Goal: Task Accomplishment & Management: Manage account settings

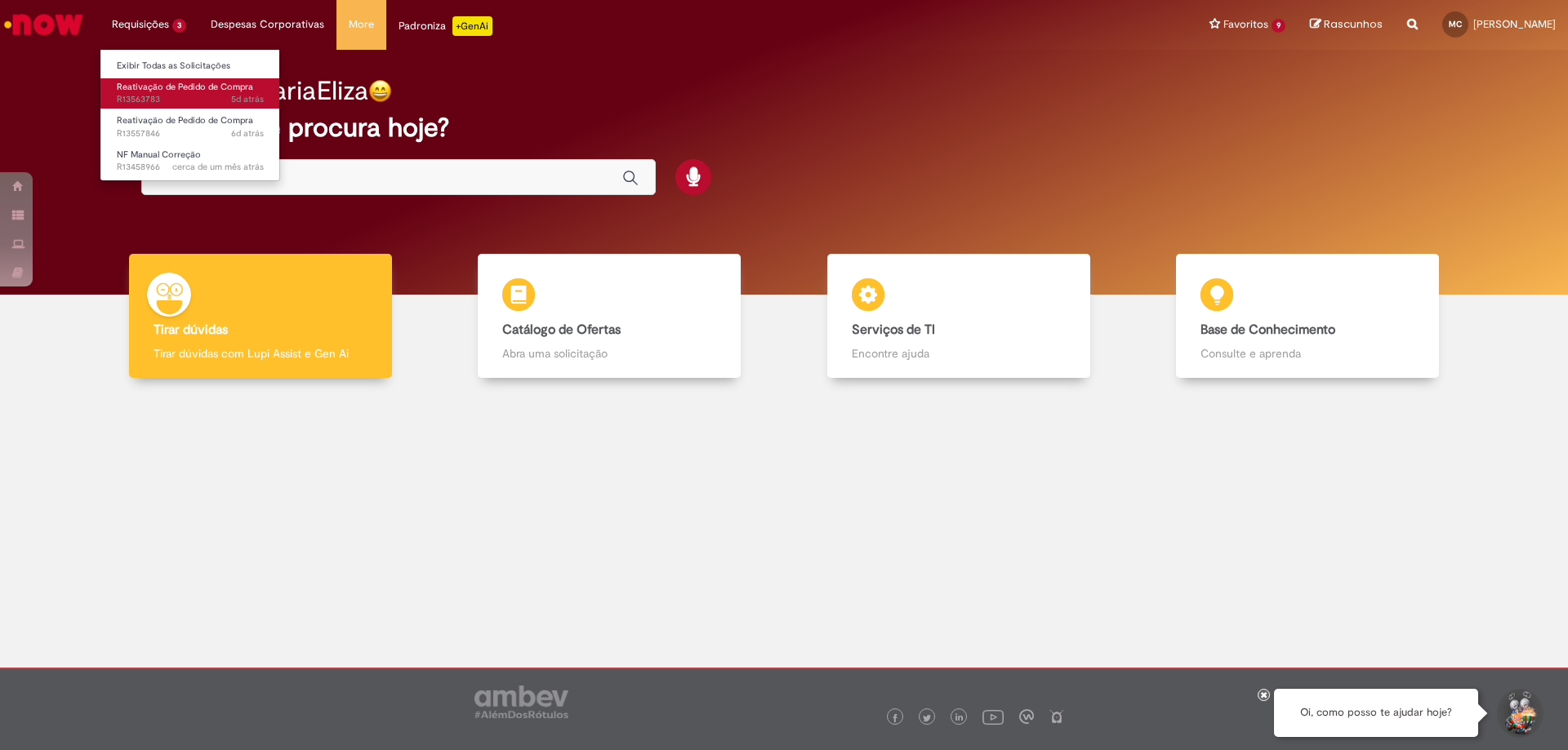
click at [187, 91] on span "Reativação de Pedido de Compra" at bounding box center [185, 87] width 136 height 12
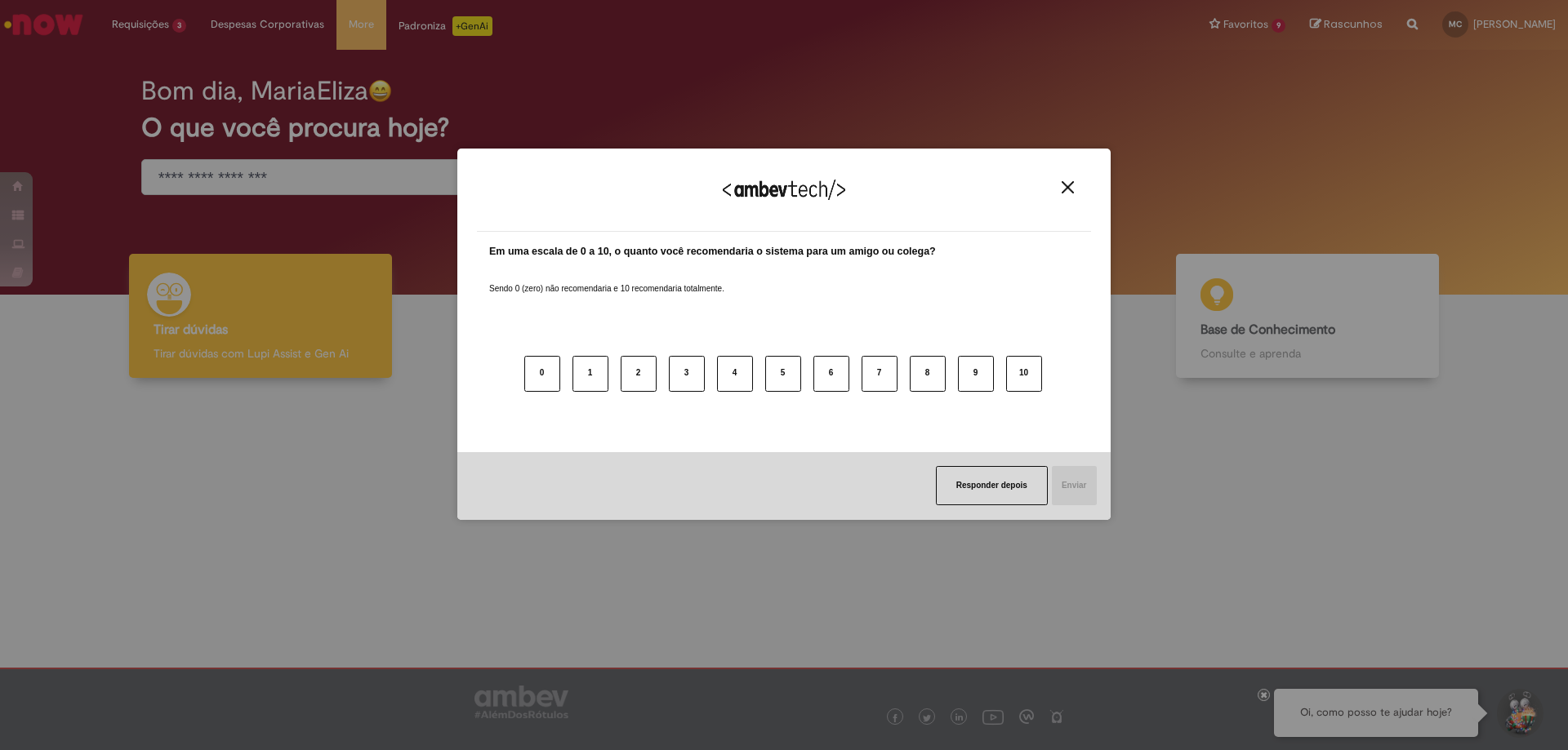
click at [1074, 195] on div "Agradecemos seu feedback!" at bounding box center [784, 200] width 614 height 64
click at [1055, 185] on div "Agradecemos seu feedback!" at bounding box center [784, 200] width 614 height 64
click at [1069, 179] on div "Agradecemos seu feedback!" at bounding box center [784, 200] width 614 height 64
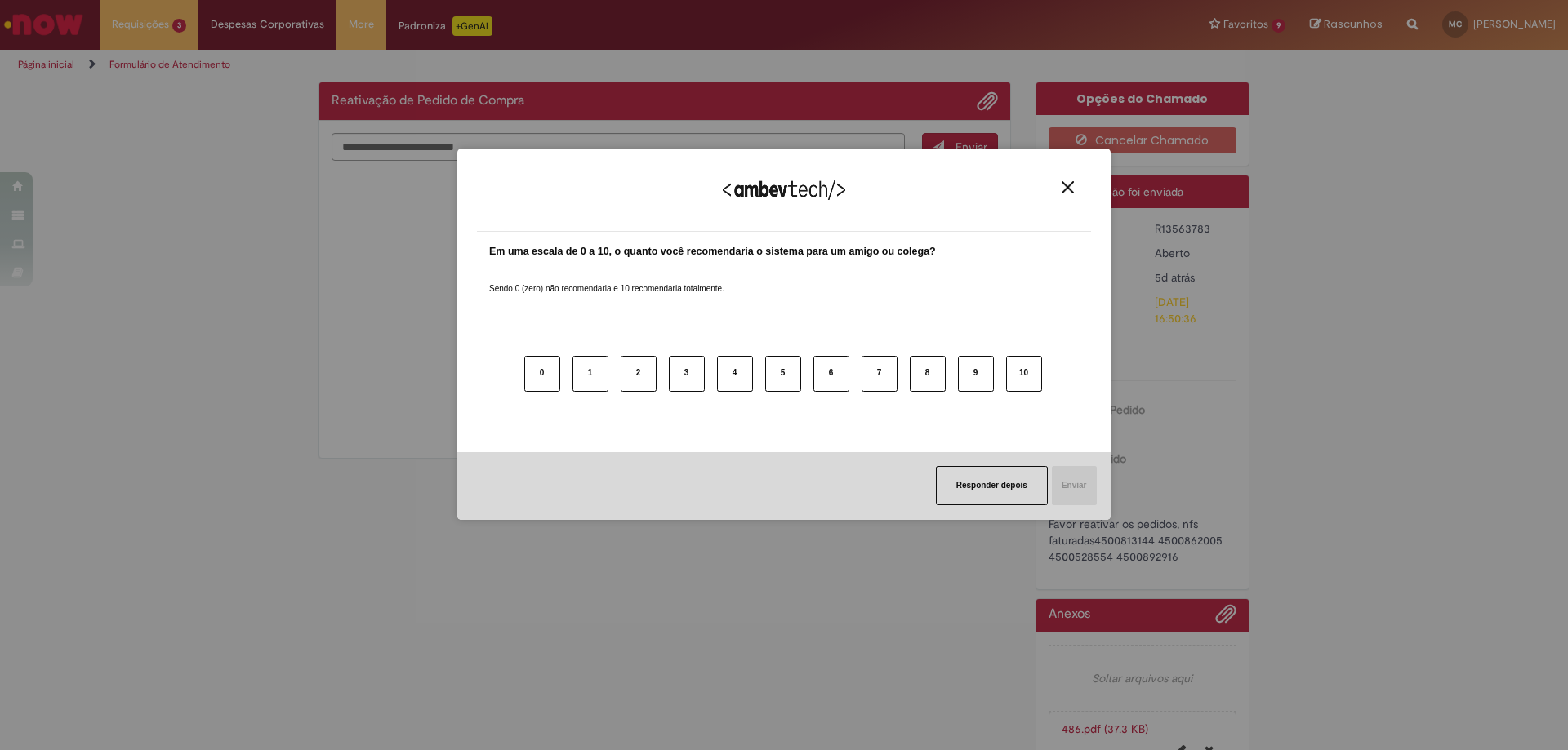
click at [1065, 183] on img "Close" at bounding box center [1067, 187] width 12 height 12
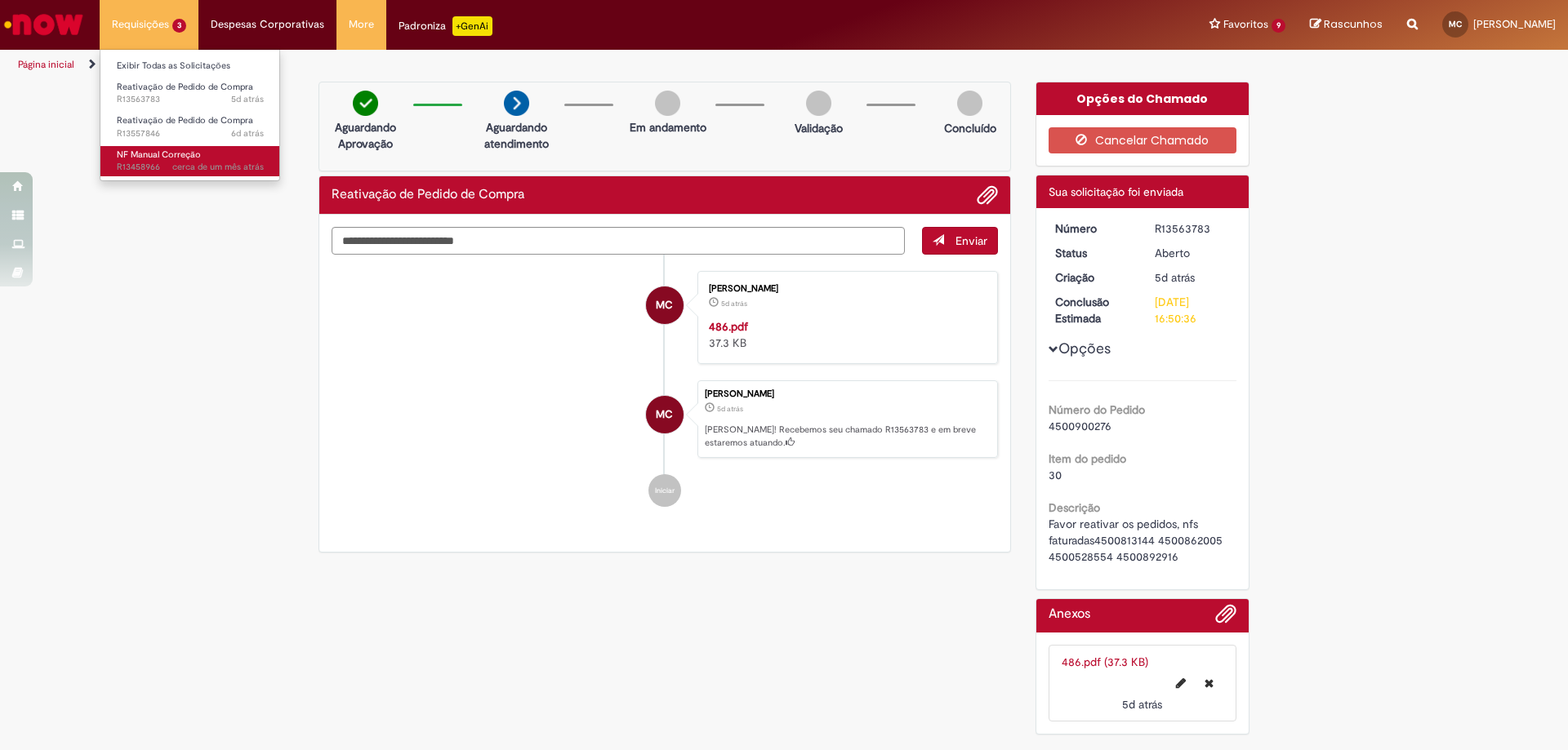
click at [165, 164] on span "cerca de um mês atrás cerca de um mês atrás R13458966" at bounding box center [190, 167] width 147 height 13
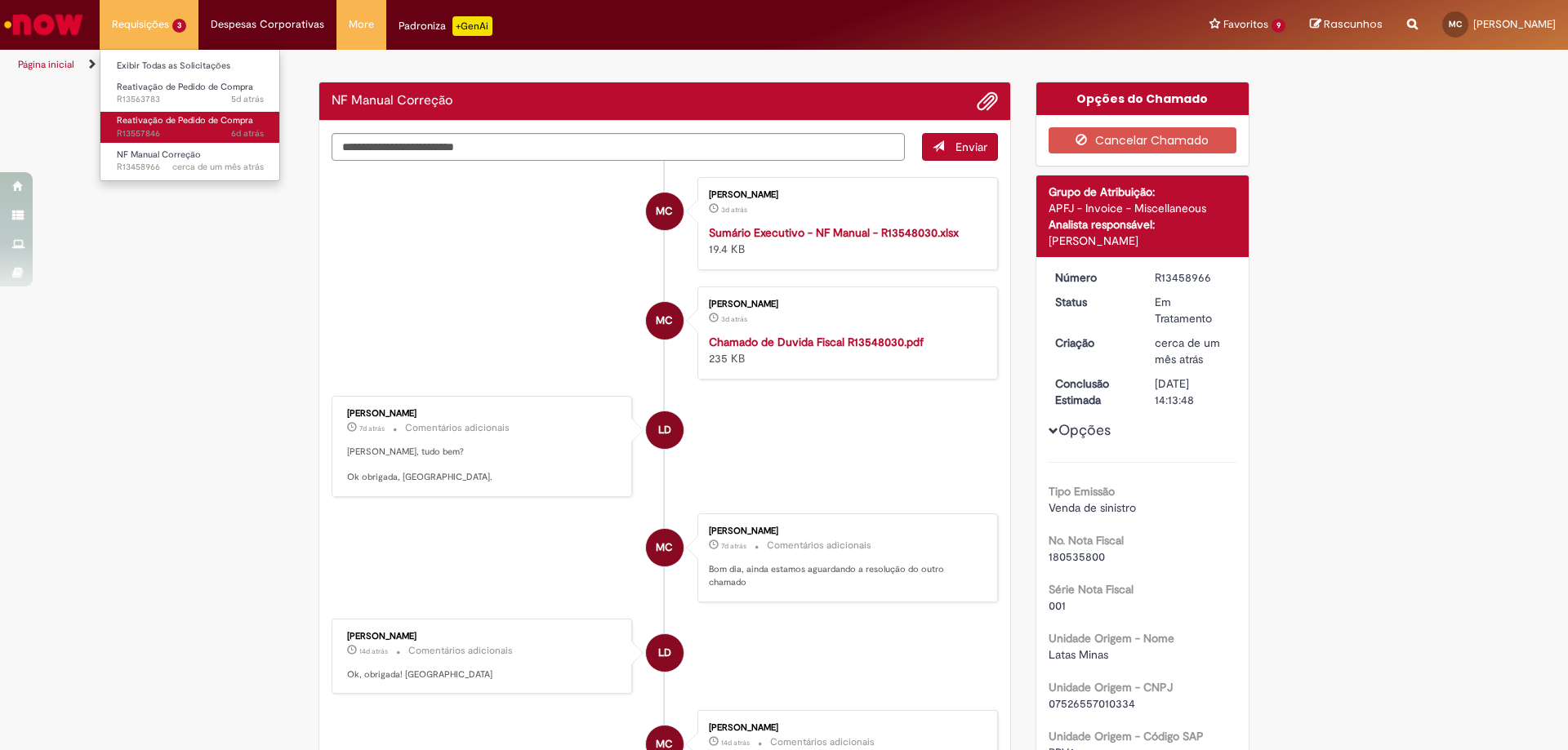
click at [164, 127] on span "6d atrás 6 dias atrás R13557846" at bounding box center [190, 133] width 147 height 13
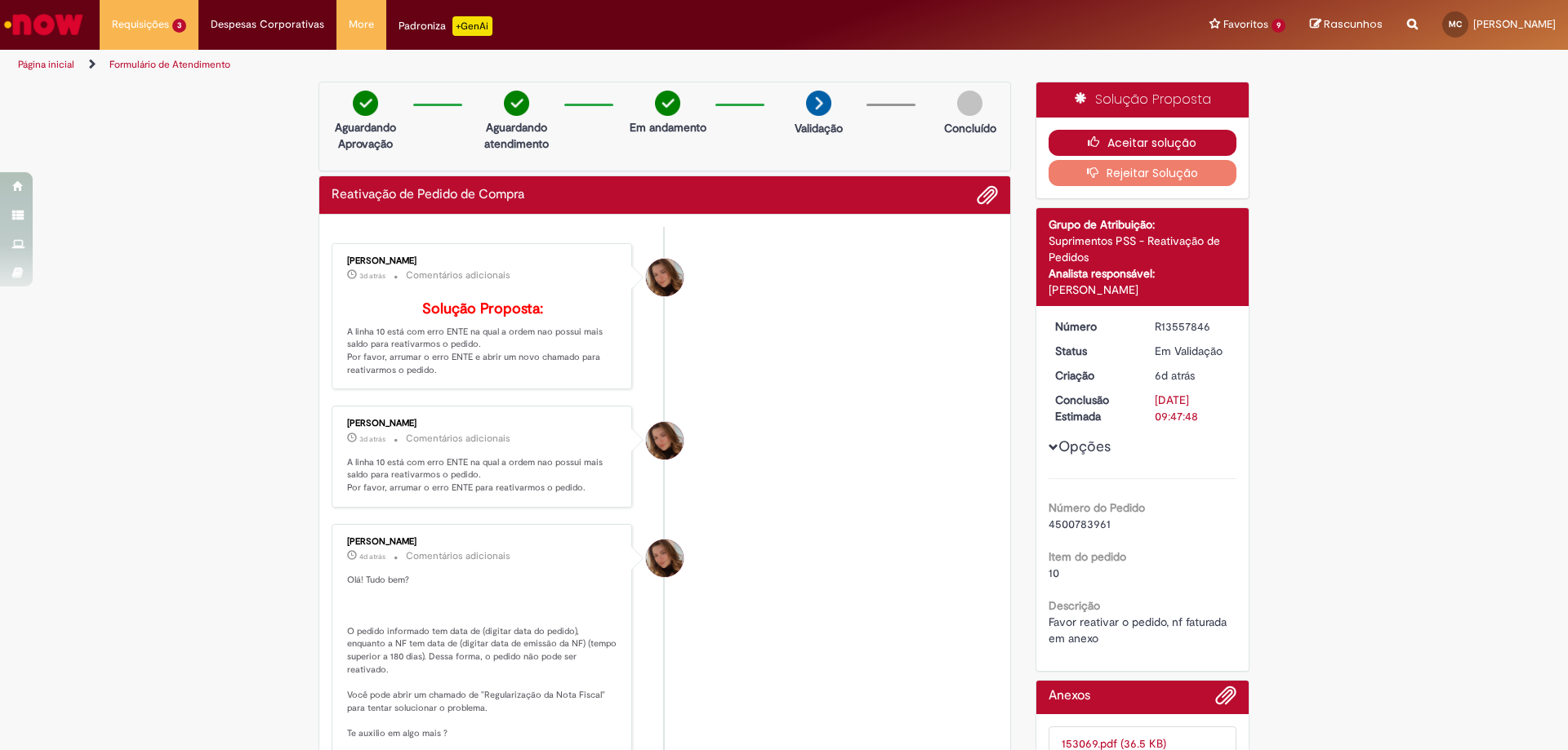
click at [1131, 139] on button "Aceitar solução" at bounding box center [1142, 143] width 189 height 26
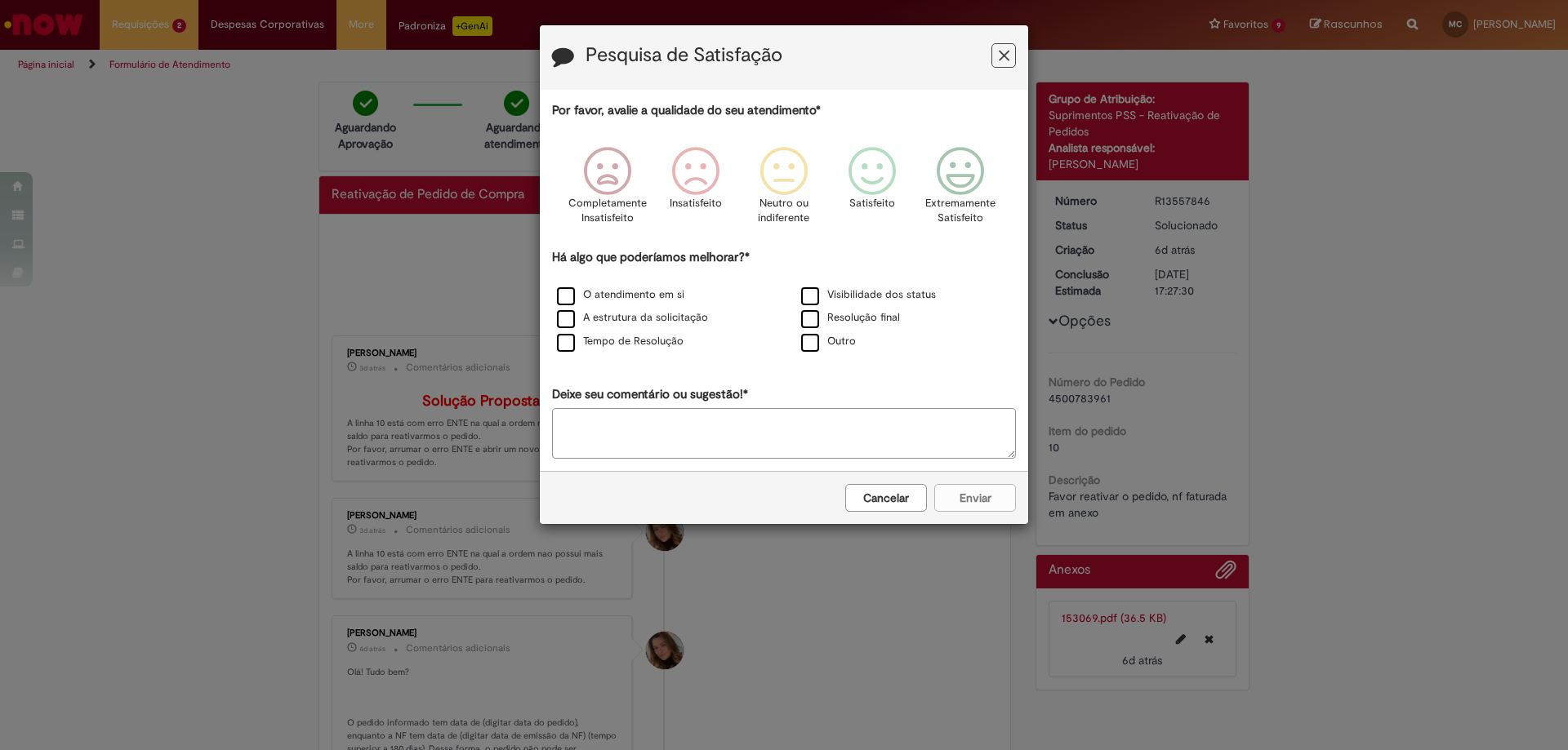
click at [1008, 59] on icon "Feedback" at bounding box center [1004, 56] width 10 height 17
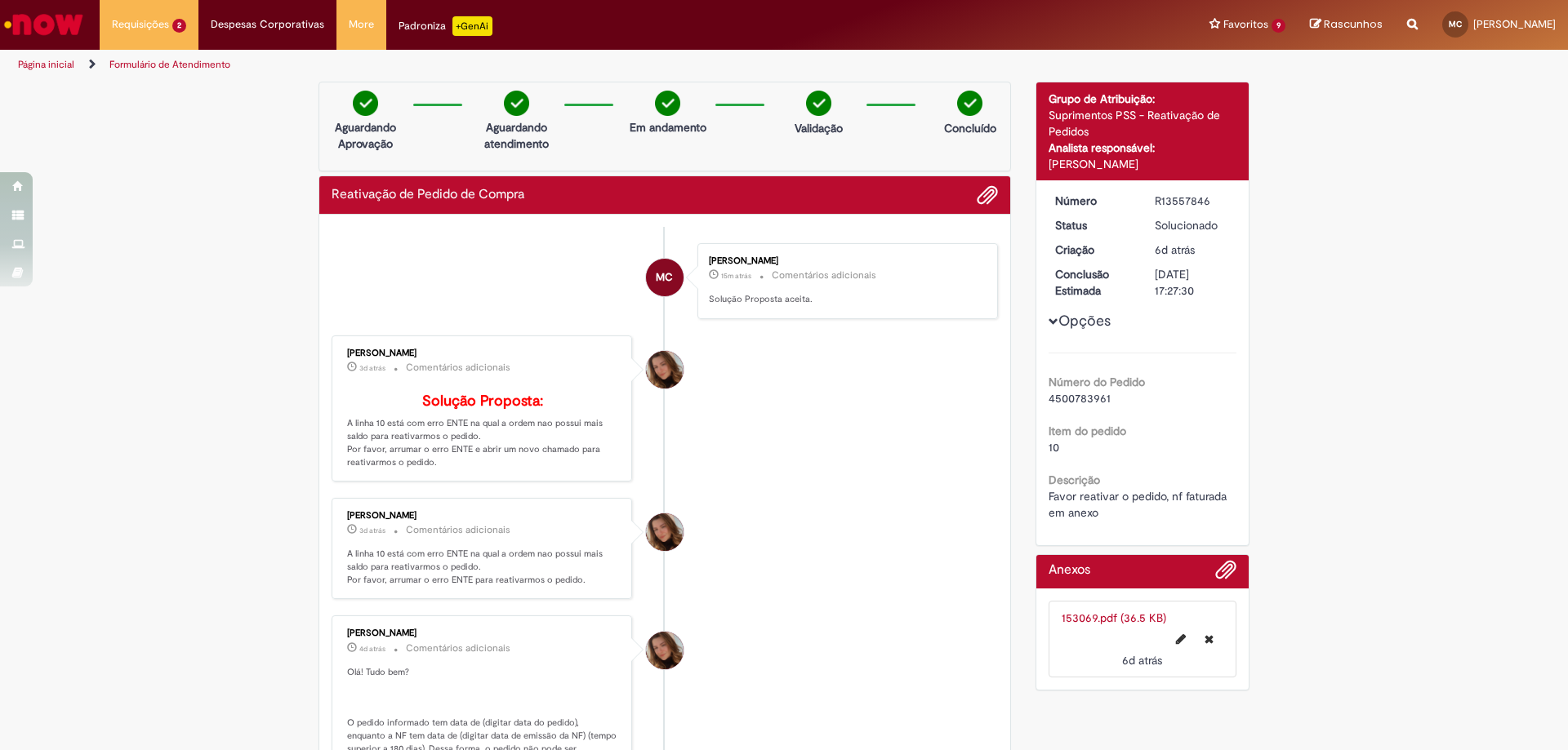
click at [40, 24] on img "Ir para a Homepage" at bounding box center [44, 24] width 84 height 33
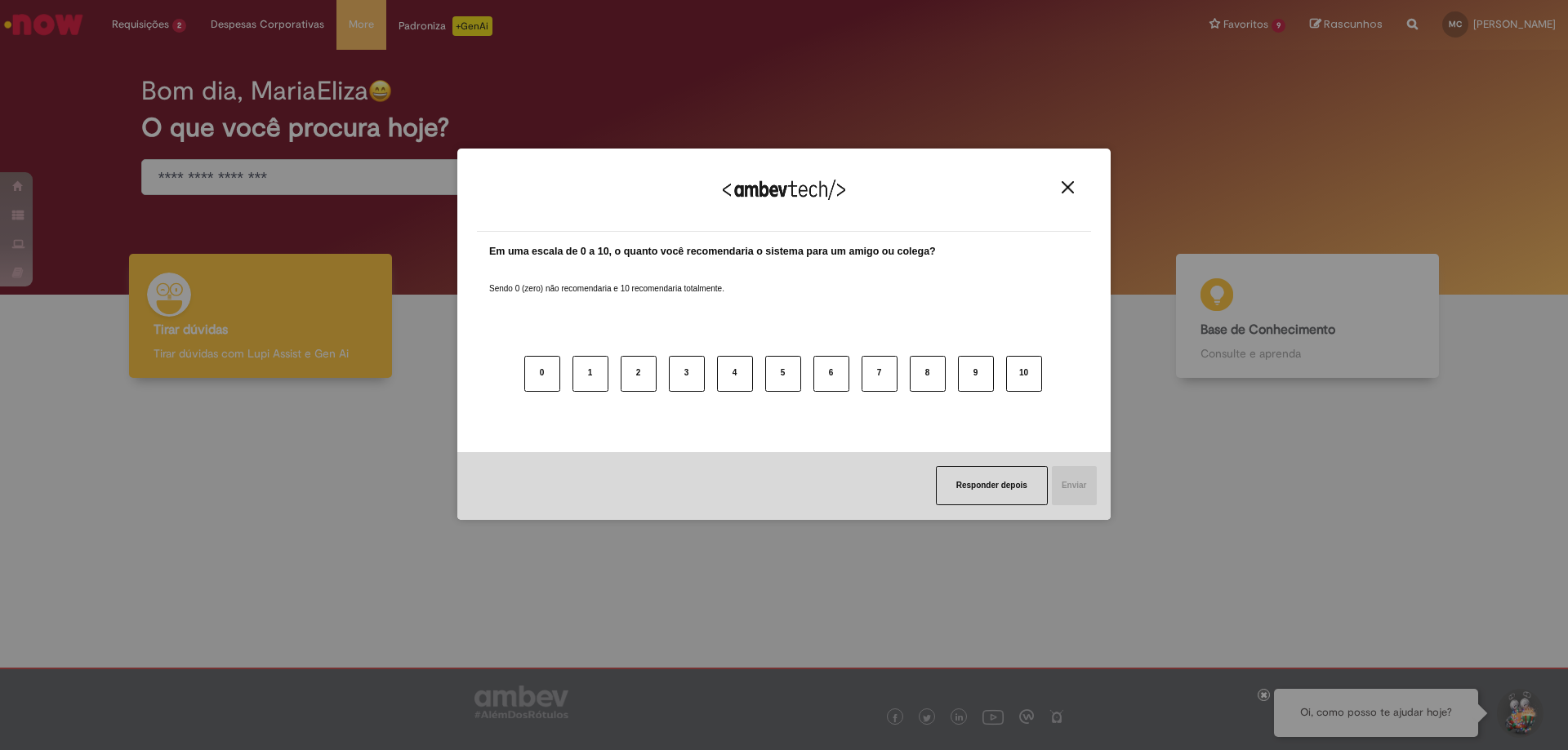
click at [1069, 192] on img "Close" at bounding box center [1067, 187] width 12 height 12
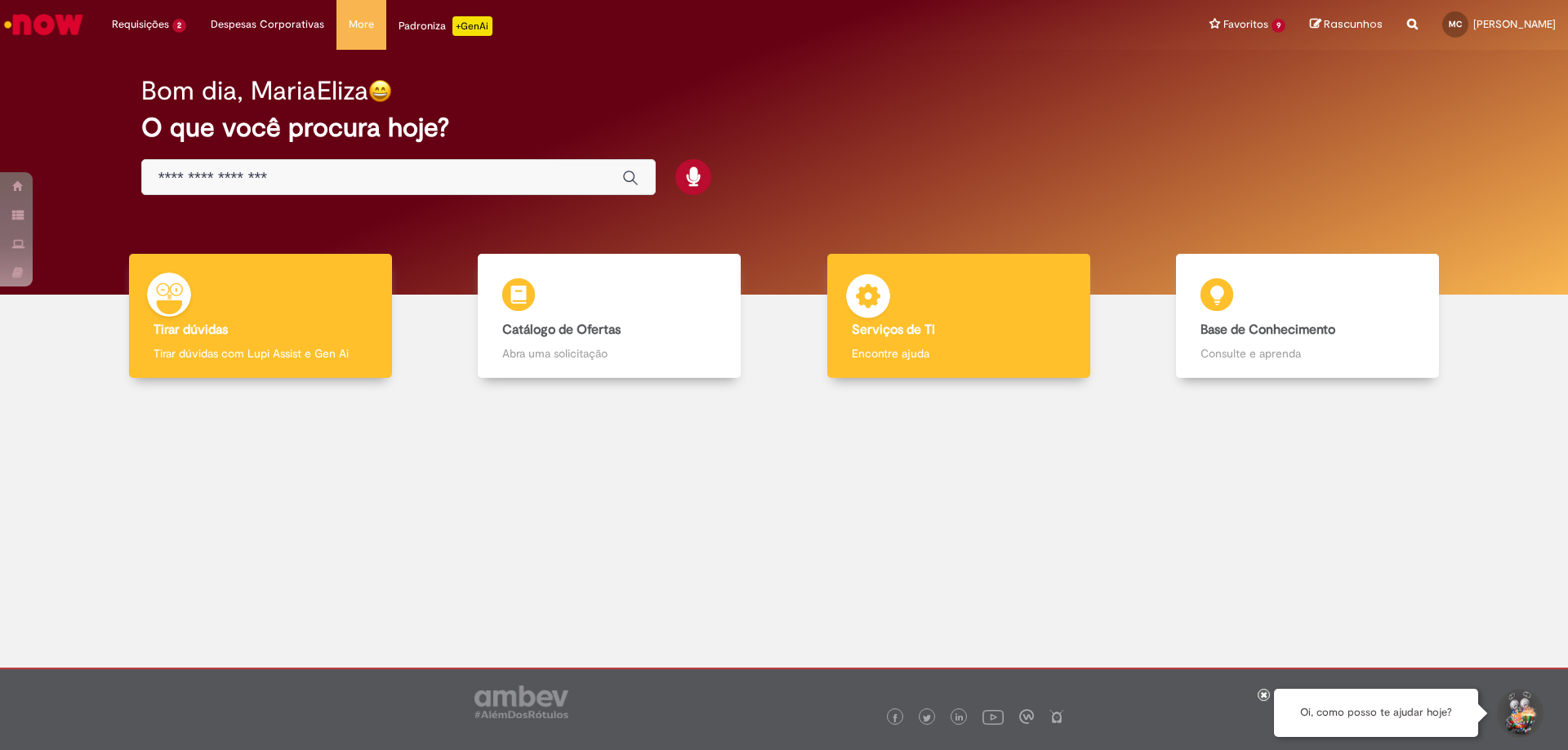
click at [973, 309] on div "Serviços de TI Serviços de TI Encontre ajuda" at bounding box center [958, 316] width 263 height 125
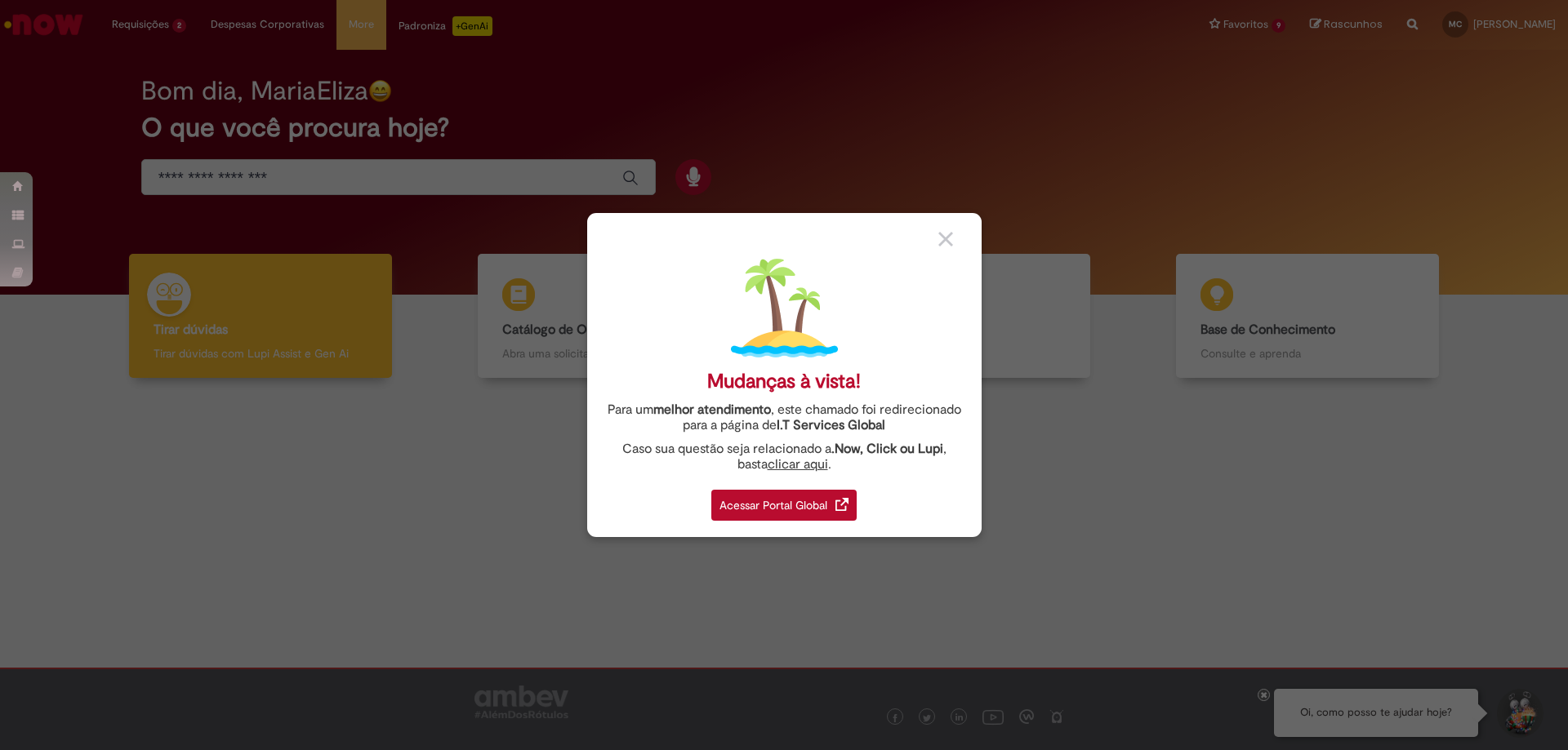
click at [832, 501] on div "Acessar Portal Global" at bounding box center [784, 505] width 146 height 31
